Goal: Communication & Community: Answer question/provide support

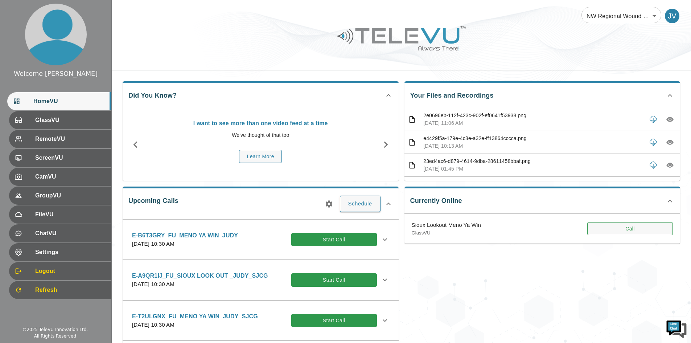
drag, startPoint x: 631, startPoint y: 231, endPoint x: 568, endPoint y: 283, distance: 81.4
click at [631, 231] on button "Call" at bounding box center [630, 228] width 86 height 13
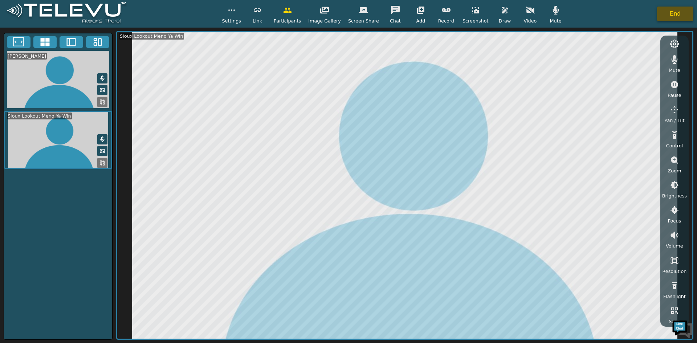
click at [677, 14] on button "End" at bounding box center [675, 14] width 36 height 15
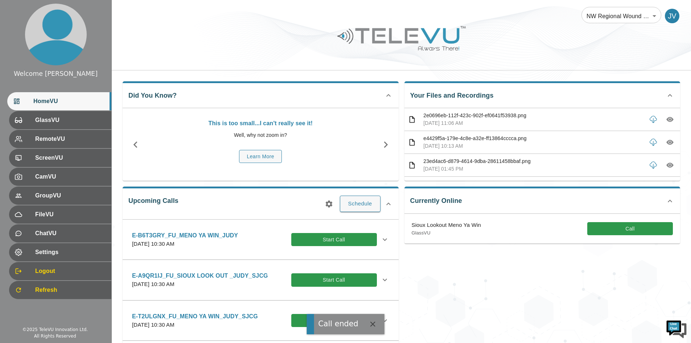
click at [75, 315] on div "Welcome [PERSON_NAME] HomeVU GlassVU RemoteVU ScreenVU CamVU GroupVU FileVU Cha…" at bounding box center [55, 160] width 111 height 321
